Goal: Task Accomplishment & Management: Manage account settings

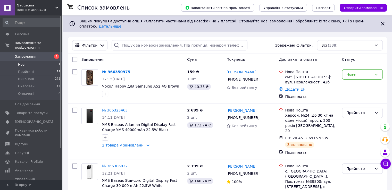
click at [25, 61] on li "Нові 1" at bounding box center [31, 64] width 63 height 7
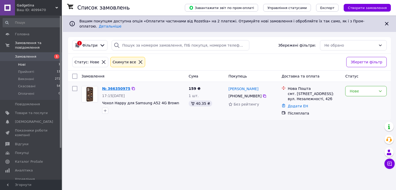
click at [120, 87] on link "№ 366350975" at bounding box center [116, 89] width 28 height 4
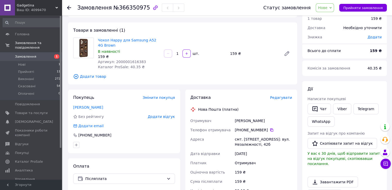
scroll to position [52, 0]
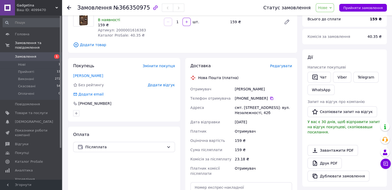
click at [134, 30] on span "Артикул: 2000001616383" at bounding box center [122, 30] width 48 height 4
copy span "2000001616383"
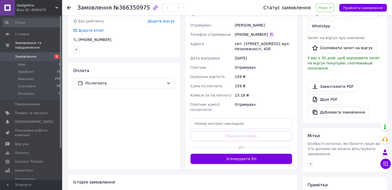
scroll to position [129, 0]
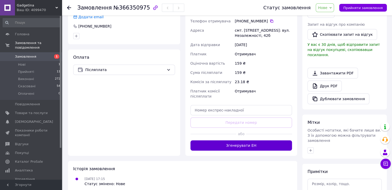
click at [252, 149] on button "Згенерувати ЕН" at bounding box center [241, 145] width 102 height 10
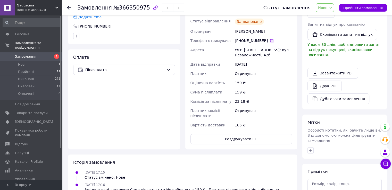
click at [270, 39] on icon at bounding box center [271, 41] width 4 height 4
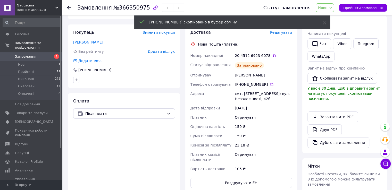
scroll to position [77, 0]
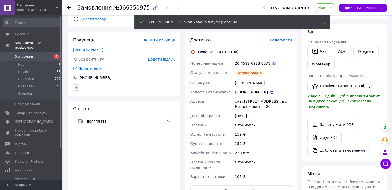
click at [272, 63] on icon at bounding box center [274, 63] width 4 height 4
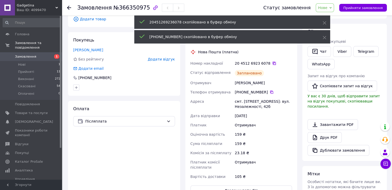
click at [273, 63] on icon at bounding box center [274, 63] width 3 height 3
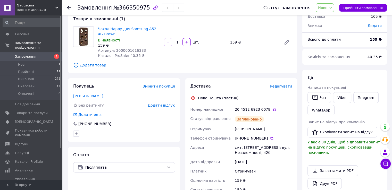
scroll to position [0, 0]
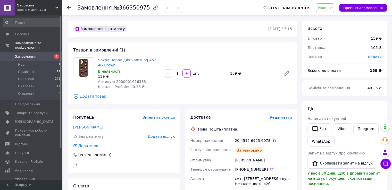
click at [327, 9] on span "Нове" at bounding box center [322, 8] width 9 height 4
click at [333, 15] on li "Прийнято" at bounding box center [328, 18] width 24 height 8
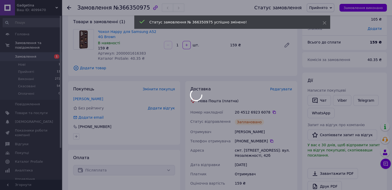
scroll to position [52, 0]
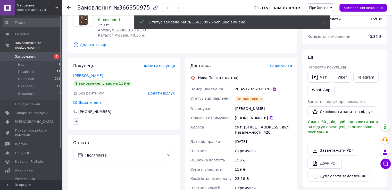
click at [318, 78] on button "Чат" at bounding box center [318, 77] width 23 height 11
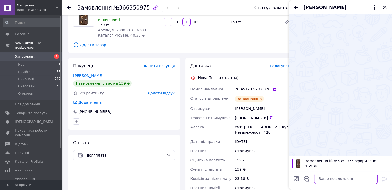
click at [334, 176] on textarea at bounding box center [345, 179] width 63 height 10
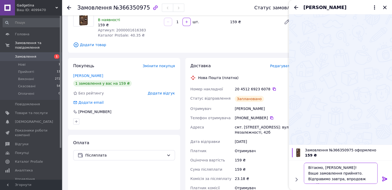
scroll to position [3, 0]
paste textarea "20451269236078"
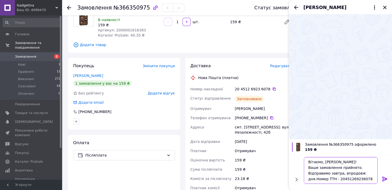
type textarea "Вітаємо, Юлія! Ваше замовлення прийнято. Відправимо завтра, впродовж дня.Номер …"
click at [384, 179] on icon at bounding box center [384, 179] width 5 height 5
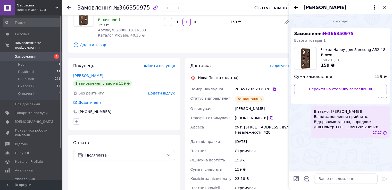
scroll to position [0, 0]
click at [385, 8] on icon "Закрити" at bounding box center [384, 7] width 3 height 3
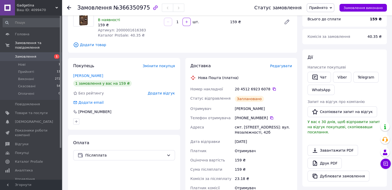
click at [129, 7] on span "№366350975" at bounding box center [131, 8] width 37 height 6
copy span "366350975"
click at [272, 90] on icon at bounding box center [274, 89] width 4 height 4
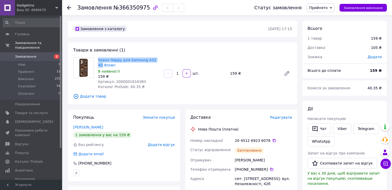
drag, startPoint x: 103, startPoint y: 60, endPoint x: 158, endPoint y: 62, distance: 54.7
click at [158, 62] on div "Чохол Happy для Samsung A52 4G Brown В наявності 159 ₴ Артикул: 2000001616383 К…" at bounding box center [129, 73] width 66 height 34
copy link "Чохол Happy для Samsung A52 4G"
click at [106, 61] on link "Чохол Happy для Samsung A52 4G Brown" at bounding box center [127, 62] width 58 height 9
drag, startPoint x: 96, startPoint y: 59, endPoint x: 155, endPoint y: 62, distance: 58.6
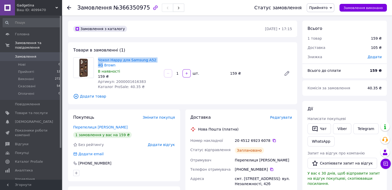
click at [155, 62] on div "Чохол Happy для Samsung A52 4G Brown В наявності 159 ₴ Артикул: 2000001616383 К…" at bounding box center [129, 73] width 66 height 34
copy link "Чохол Happy для Samsung A52 4G"
click at [29, 111] on span "Товари та послуги" at bounding box center [31, 113] width 33 height 5
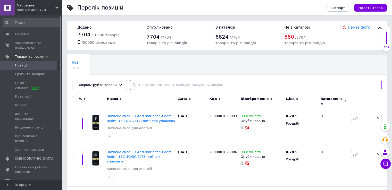
click at [180, 85] on input "text" at bounding box center [256, 85] width 252 height 10
paste input "Чохол Happy для Samsung A52 4G"
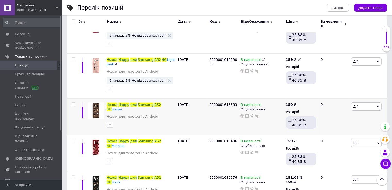
scroll to position [116, 0]
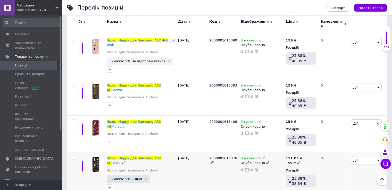
click at [262, 156] on icon at bounding box center [263, 157] width 3 height 3
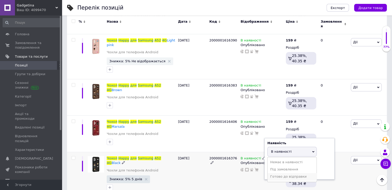
click at [281, 173] on li "Готово до відправки" at bounding box center [291, 176] width 49 height 7
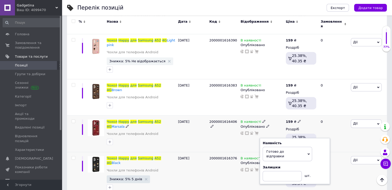
click at [262, 120] on icon at bounding box center [263, 121] width 3 height 3
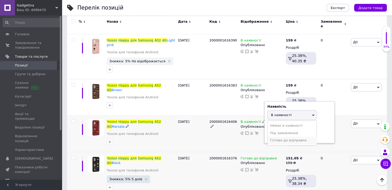
click at [280, 137] on li "Готово до відправки" at bounding box center [291, 140] width 49 height 7
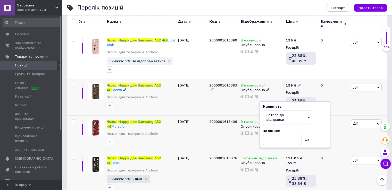
click at [262, 83] on use at bounding box center [263, 84] width 3 height 3
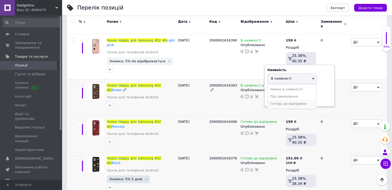
click at [275, 100] on li "Готово до відправки" at bounding box center [291, 103] width 49 height 7
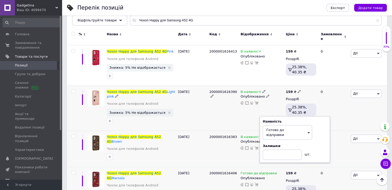
click at [262, 90] on icon at bounding box center [263, 91] width 3 height 3
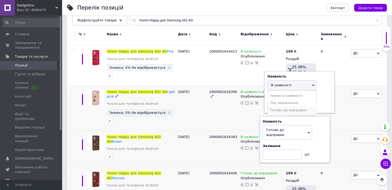
click at [274, 107] on li "Готово до відправки" at bounding box center [291, 110] width 49 height 7
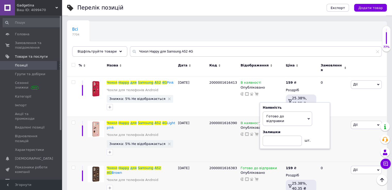
scroll to position [0, 0]
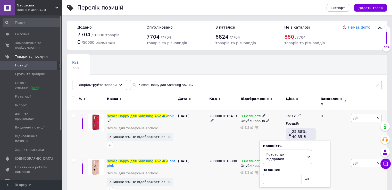
click at [262, 114] on icon at bounding box center [263, 115] width 3 height 3
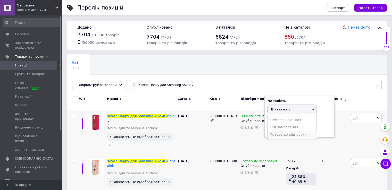
click at [275, 131] on li "Готово до відправки" at bounding box center [291, 134] width 49 height 7
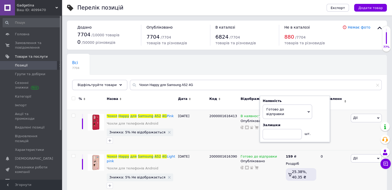
click at [237, 76] on div "Всі 7704 Ok Відфільтровано... Зберегти" at bounding box center [227, 75] width 320 height 43
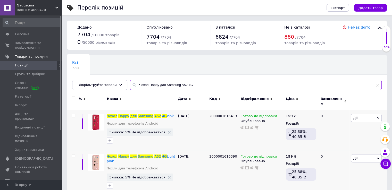
drag, startPoint x: 196, startPoint y: 86, endPoint x: 183, endPoint y: 104, distance: 21.8
click at [155, 86] on input "Чохол Happy для Samsung A52 4G" at bounding box center [256, 85] width 252 height 10
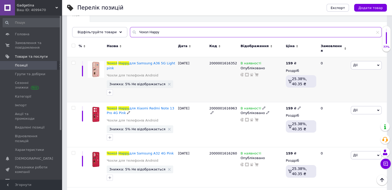
scroll to position [26, 0]
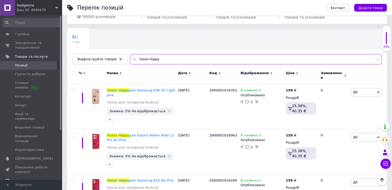
type input "Чохол Happy"
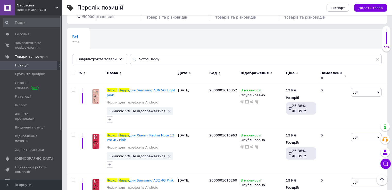
click at [252, 73] on span "Відображення" at bounding box center [254, 73] width 28 height 5
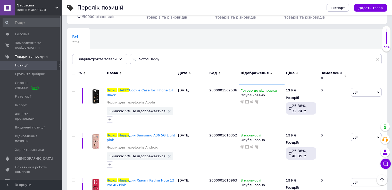
click at [252, 73] on span "Відображення" at bounding box center [254, 73] width 28 height 5
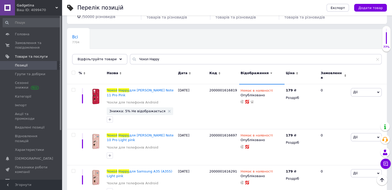
click at [252, 73] on span "Відображення" at bounding box center [254, 73] width 28 height 5
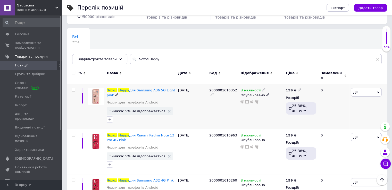
click at [262, 88] on icon at bounding box center [263, 89] width 3 height 3
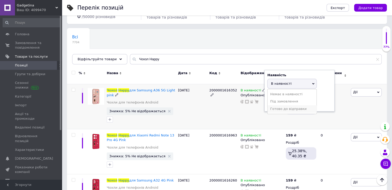
click at [268, 105] on li "Готово до відправки" at bounding box center [291, 108] width 49 height 7
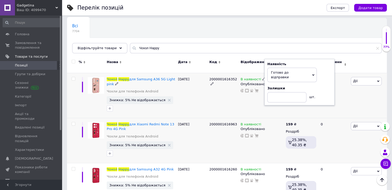
scroll to position [77, 0]
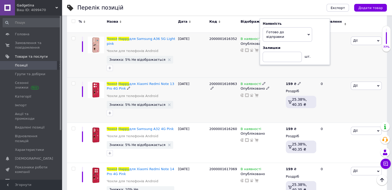
click at [262, 82] on icon at bounding box center [263, 83] width 3 height 3
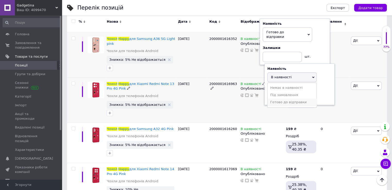
click at [271, 99] on li "Готово до відправки" at bounding box center [291, 102] width 49 height 7
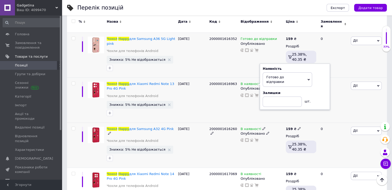
click at [262, 127] on use at bounding box center [263, 128] width 3 height 3
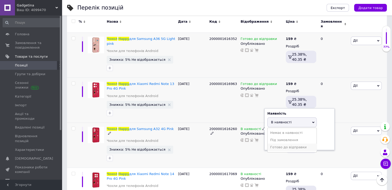
click at [270, 144] on li "Готово до відправки" at bounding box center [291, 147] width 49 height 7
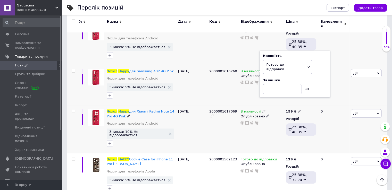
scroll to position [155, 0]
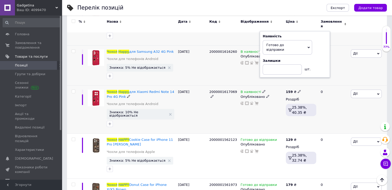
click at [262, 90] on icon at bounding box center [263, 91] width 3 height 3
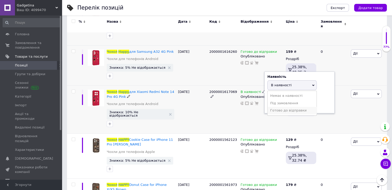
click at [272, 107] on li "Готово до відправки" at bounding box center [291, 110] width 49 height 7
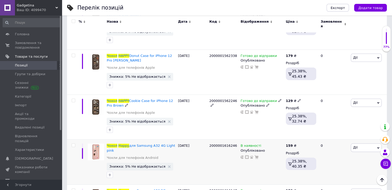
scroll to position [515, 0]
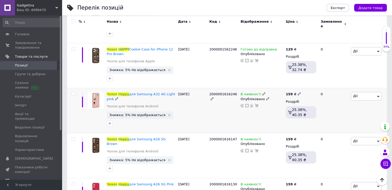
click at [262, 92] on icon at bounding box center [263, 93] width 3 height 3
click at [272, 109] on li "Готово до відправки" at bounding box center [291, 112] width 49 height 7
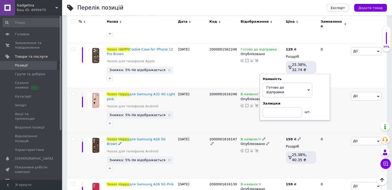
click at [262, 137] on icon at bounding box center [263, 138] width 3 height 3
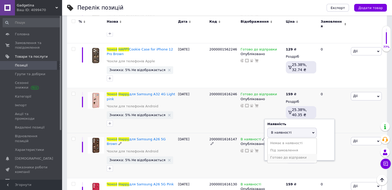
click at [272, 154] on li "Готово до відправки" at bounding box center [291, 157] width 49 height 7
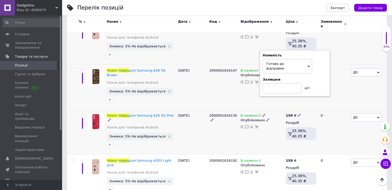
scroll to position [593, 0]
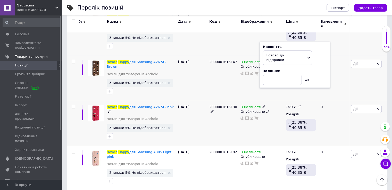
drag, startPoint x: 260, startPoint y: 85, endPoint x: 263, endPoint y: 93, distance: 8.6
click at [262, 105] on icon at bounding box center [263, 106] width 3 height 3
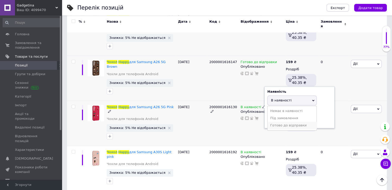
click at [273, 122] on li "Готово до відправки" at bounding box center [291, 125] width 49 height 7
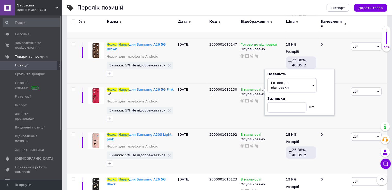
scroll to position [644, 0]
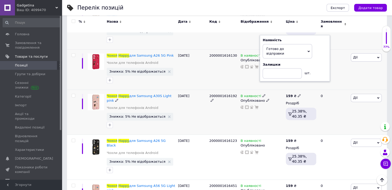
click at [262, 94] on use at bounding box center [263, 95] width 3 height 3
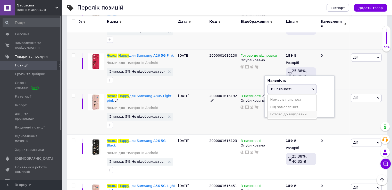
click at [277, 111] on li "Готово до відправки" at bounding box center [291, 114] width 49 height 7
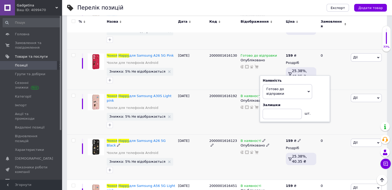
click at [262, 139] on span at bounding box center [263, 141] width 3 height 4
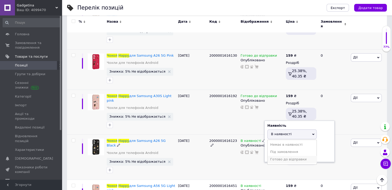
click at [277, 156] on li "Готово до відправки" at bounding box center [291, 159] width 49 height 7
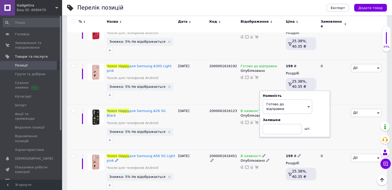
scroll to position [696, 0]
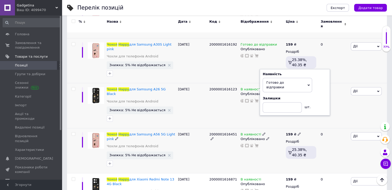
click at [262, 133] on use at bounding box center [263, 134] width 3 height 3
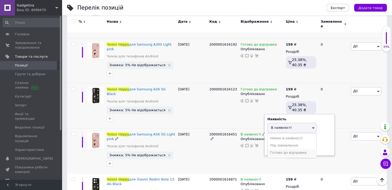
click at [274, 149] on li "Готово до відправки" at bounding box center [291, 152] width 49 height 7
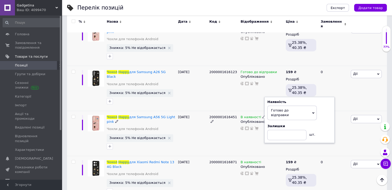
scroll to position [747, 0]
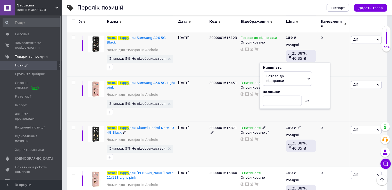
click at [262, 125] on span at bounding box center [263, 127] width 3 height 4
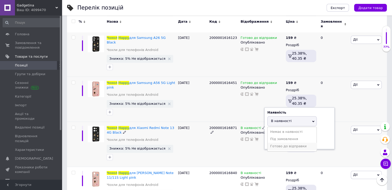
click at [274, 143] on li "Готово до відправки" at bounding box center [291, 146] width 49 height 7
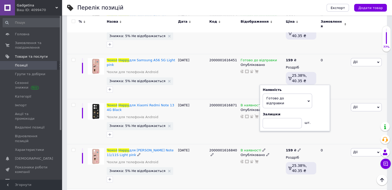
scroll to position [799, 0]
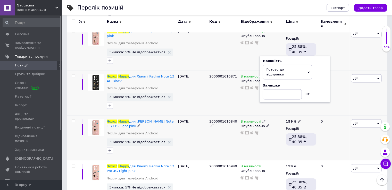
click at [262, 120] on icon at bounding box center [263, 121] width 3 height 3
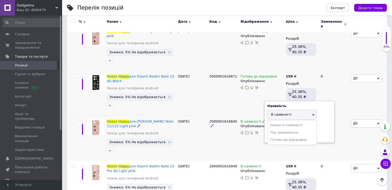
click at [273, 136] on li "Готово до відправки" at bounding box center [291, 139] width 49 height 7
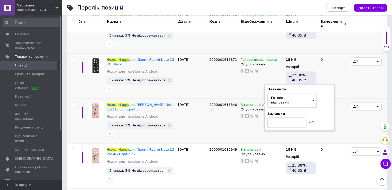
scroll to position [824, 0]
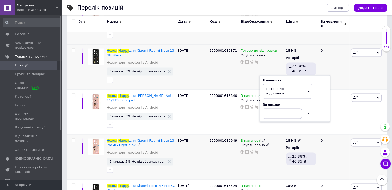
click at [262, 139] on icon at bounding box center [263, 140] width 3 height 3
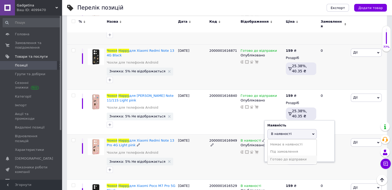
click at [274, 156] on li "Готово до відправки" at bounding box center [291, 159] width 49 height 7
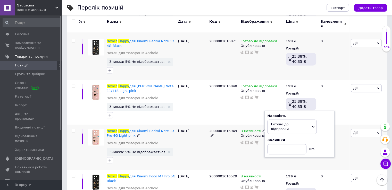
scroll to position [850, 0]
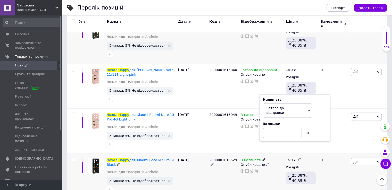
click at [262, 158] on icon at bounding box center [263, 159] width 3 height 3
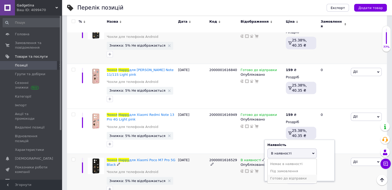
drag, startPoint x: 272, startPoint y: 141, endPoint x: 259, endPoint y: 124, distance: 21.8
click at [272, 175] on li "Готово до відправки" at bounding box center [291, 178] width 49 height 7
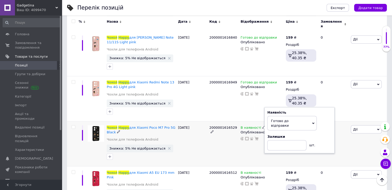
scroll to position [902, 0]
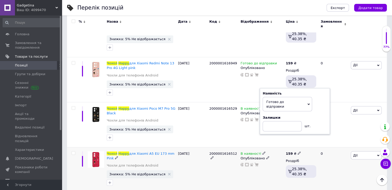
click at [262, 151] on icon at bounding box center [263, 152] width 3 height 3
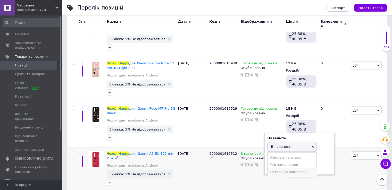
click at [275, 168] on li "Готово до відправки" at bounding box center [291, 171] width 49 height 7
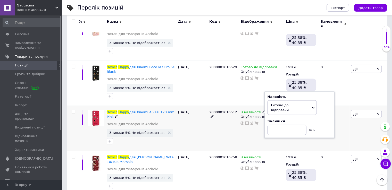
scroll to position [1005, 0]
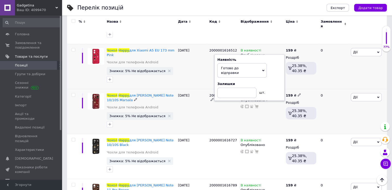
click at [266, 93] on div "В наявності Опубліковано" at bounding box center [261, 111] width 45 height 45
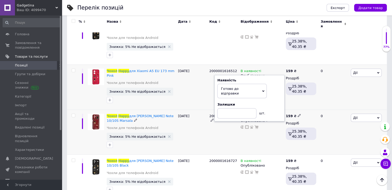
scroll to position [979, 0]
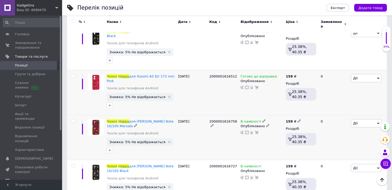
click at [263, 119] on div "В наявності" at bounding box center [261, 121] width 43 height 5
click at [262, 119] on use at bounding box center [263, 120] width 3 height 3
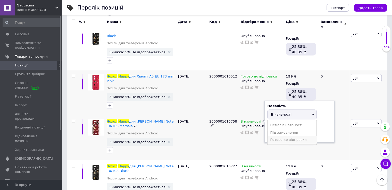
click at [272, 136] on li "Готово до відправки" at bounding box center [291, 139] width 49 height 7
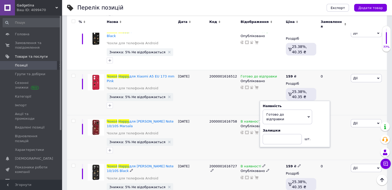
click at [262, 164] on span at bounding box center [263, 166] width 3 height 4
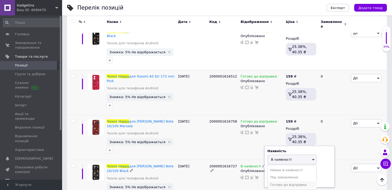
click at [275, 181] on li "Готово до відправки" at bounding box center [291, 184] width 49 height 7
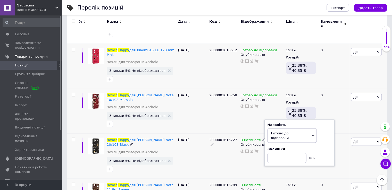
scroll to position [1031, 0]
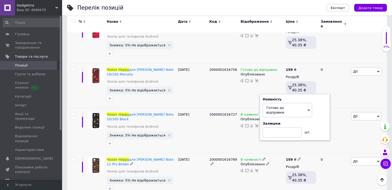
click at [262, 158] on icon at bounding box center [263, 159] width 3 height 3
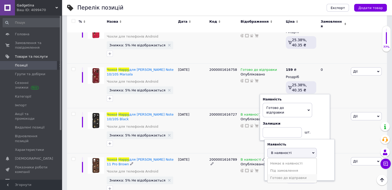
click at [274, 174] on li "Готово до відправки" at bounding box center [291, 177] width 49 height 7
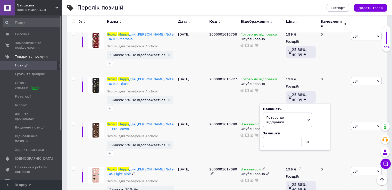
scroll to position [1108, 0]
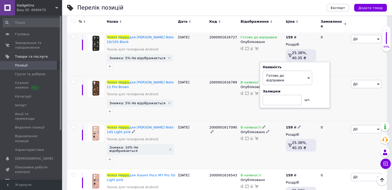
click at [262, 125] on icon at bounding box center [263, 126] width 3 height 3
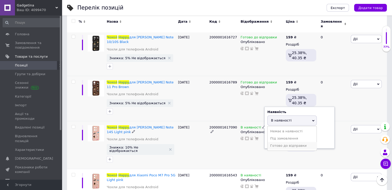
click at [273, 142] on li "Готово до відправки" at bounding box center [291, 145] width 49 height 7
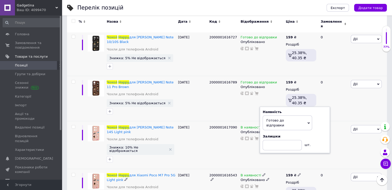
click at [262, 173] on icon at bounding box center [263, 174] width 3 height 3
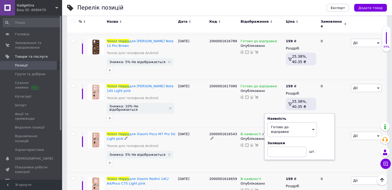
scroll to position [1185, 0]
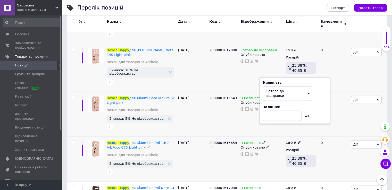
click at [261, 137] on div "В наявності Опубліковано" at bounding box center [261, 159] width 45 height 45
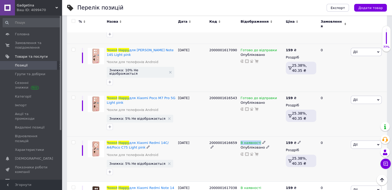
click at [262, 141] on icon at bounding box center [263, 142] width 3 height 3
click at [271, 158] on li "Готово до відправки" at bounding box center [291, 161] width 49 height 7
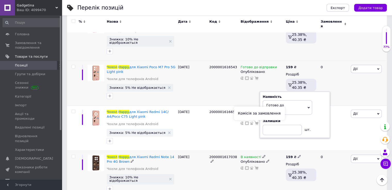
scroll to position [1237, 0]
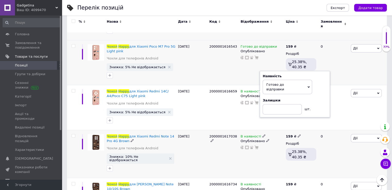
click at [262, 135] on use at bounding box center [263, 136] width 3 height 3
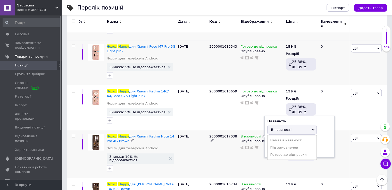
click at [273, 151] on li "Готово до відправки" at bounding box center [291, 154] width 49 height 7
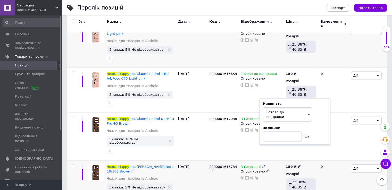
scroll to position [1288, 0]
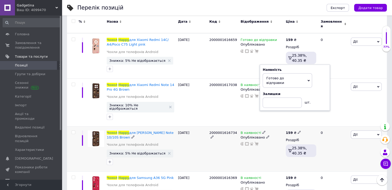
click at [262, 131] on icon at bounding box center [263, 132] width 3 height 3
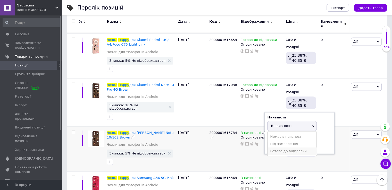
click at [272, 148] on li "Готово до відправки" at bounding box center [291, 151] width 49 height 7
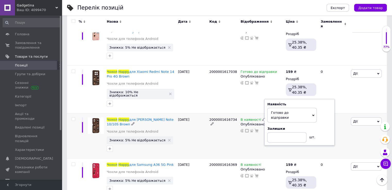
scroll to position [1314, 0]
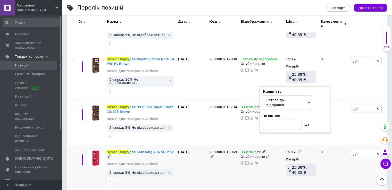
click at [263, 150] on span at bounding box center [263, 151] width 3 height 3
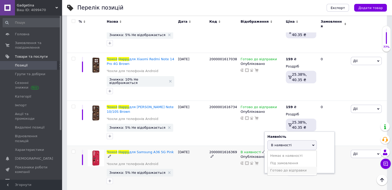
click at [274, 167] on li "Готово до відправки" at bounding box center [291, 170] width 49 height 7
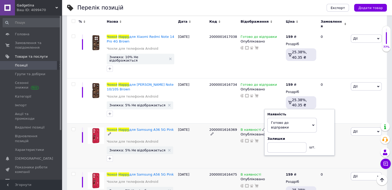
scroll to position [1391, 0]
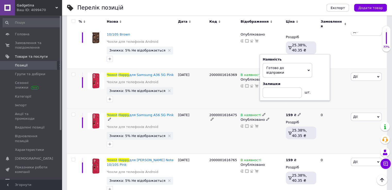
click at [262, 113] on icon at bounding box center [263, 114] width 3 height 3
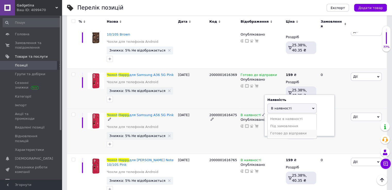
click at [275, 130] on li "Готово до відправки" at bounding box center [291, 133] width 49 height 7
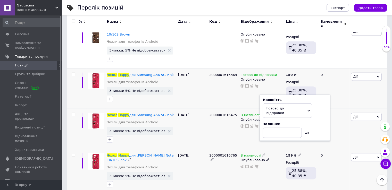
click at [274, 149] on div "В наявності Опубліковано" at bounding box center [261, 171] width 45 height 45
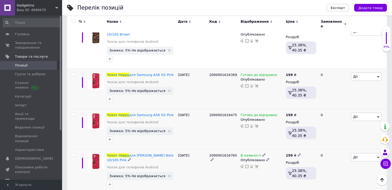
click at [262, 154] on use at bounding box center [263, 155] width 3 height 3
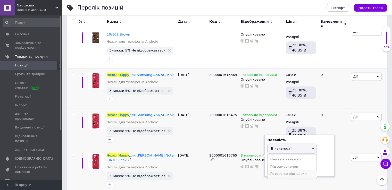
click at [276, 170] on li "Готово до відправки" at bounding box center [291, 173] width 49 height 7
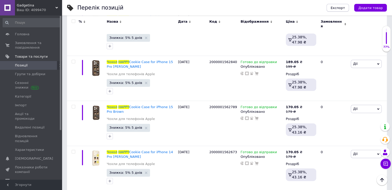
click at [339, 6] on span "Експорт" at bounding box center [338, 8] width 14 height 4
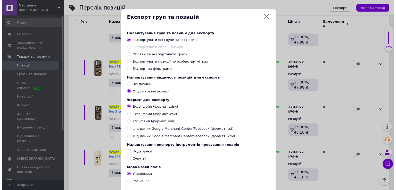
scroll to position [4282, 0]
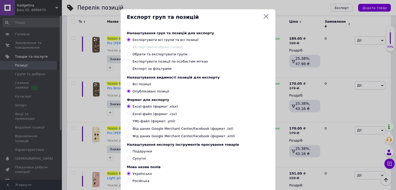
click at [128, 86] on input "Всі позиції" at bounding box center [128, 83] width 3 height 3
radio input "true"
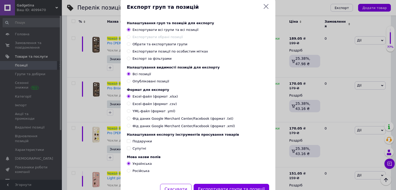
scroll to position [36, 0]
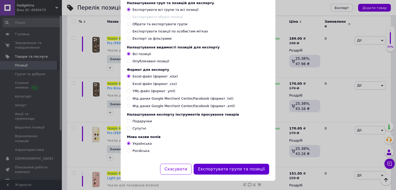
click at [233, 170] on button "Експортувати групи та позиції" at bounding box center [230, 169] width 75 height 11
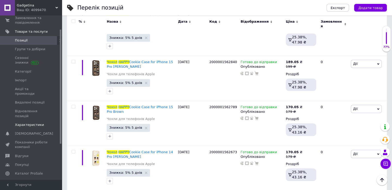
scroll to position [20, 0]
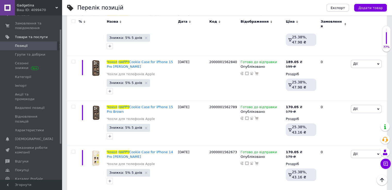
click at [26, 185] on span "Аналітика" at bounding box center [24, 187] width 18 height 5
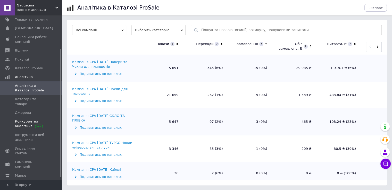
scroll to position [45, 0]
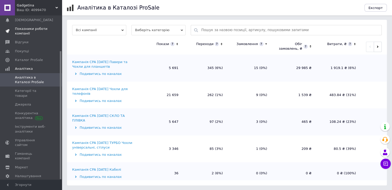
click at [29, 33] on span "Показники роботи компанії" at bounding box center [31, 31] width 33 height 9
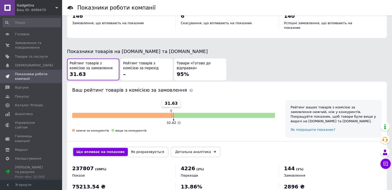
scroll to position [266, 0]
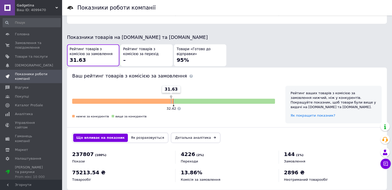
drag, startPoint x: 167, startPoint y: 83, endPoint x: 182, endPoint y: 84, distance: 15.0
click at [182, 86] on div "31.63 32.42 нижче за конкурентів вище за конкурентів" at bounding box center [173, 102] width 203 height 33
click at [208, 86] on div "31.63 32.42 нижче за конкурентів вище за конкурентів" at bounding box center [173, 102] width 203 height 33
click at [24, 68] on link "Сповіщення 0 0" at bounding box center [31, 65] width 63 height 9
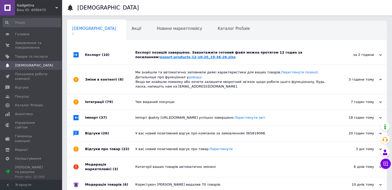
click at [162, 59] on link "export-products-12-10-25_19-36-26.xlsx" at bounding box center [198, 57] width 76 height 4
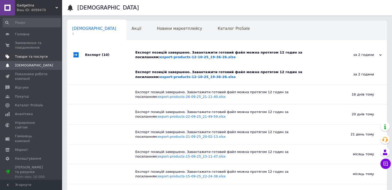
click at [24, 56] on span "Товари та послуги" at bounding box center [31, 56] width 33 height 5
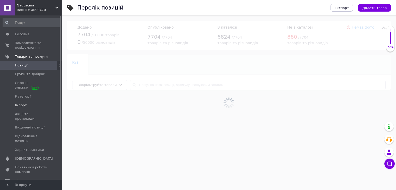
click at [21, 106] on span "Імпорт" at bounding box center [21, 105] width 12 height 5
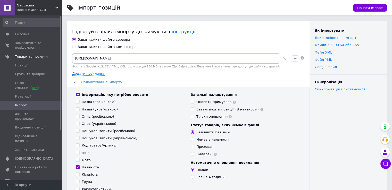
click at [81, 44] on div "Завантажити файл з сервера Завантажити файл з комп'ютера https://mobimag.ua/ind…" at bounding box center [188, 136] width 232 height 199
click at [74, 47] on input "Завантажити файл з комп'ютера" at bounding box center [73, 46] width 3 height 3
radio input "true"
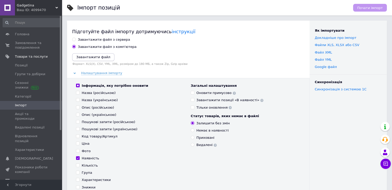
click at [95, 57] on icon "Завантажити файл" at bounding box center [93, 57] width 34 height 4
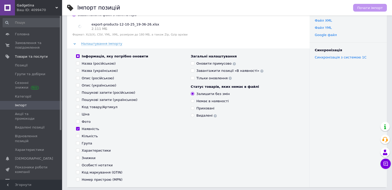
scroll to position [52, 0]
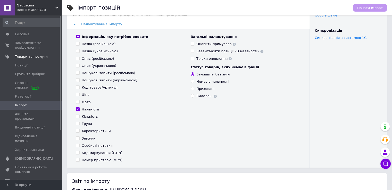
click at [193, 44] on input "Оновити примусово" at bounding box center [192, 43] width 3 height 3
checkbox input "true"
click at [369, 7] on span "Почати імпорт" at bounding box center [370, 8] width 26 height 4
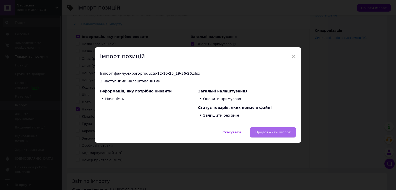
click at [273, 131] on span "Продовжити імпорт" at bounding box center [272, 132] width 35 height 4
